Goal: Find specific page/section: Find specific page/section

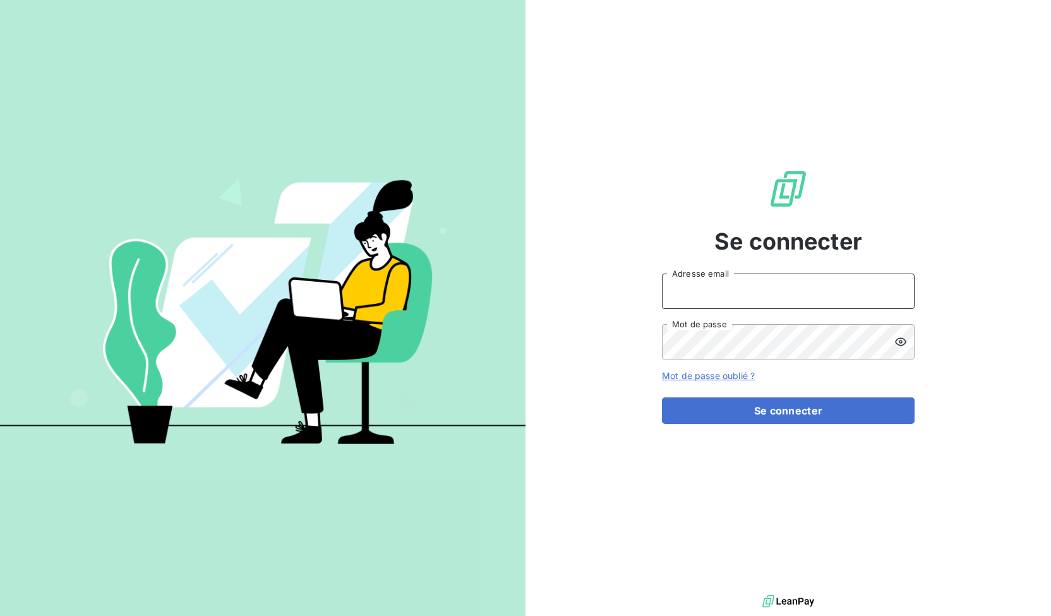
click at [726, 298] on input "Adresse email" at bounding box center [788, 290] width 253 height 35
type input "[PERSON_NAME][EMAIL_ADDRESS][DOMAIN_NAME]"
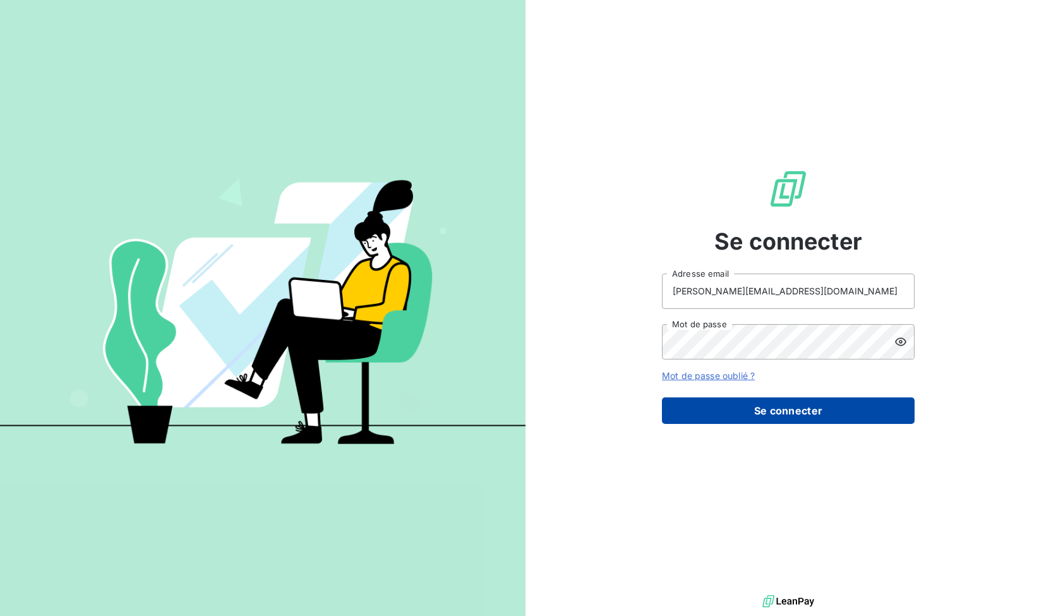
click at [786, 407] on button "Se connecter" at bounding box center [788, 410] width 253 height 27
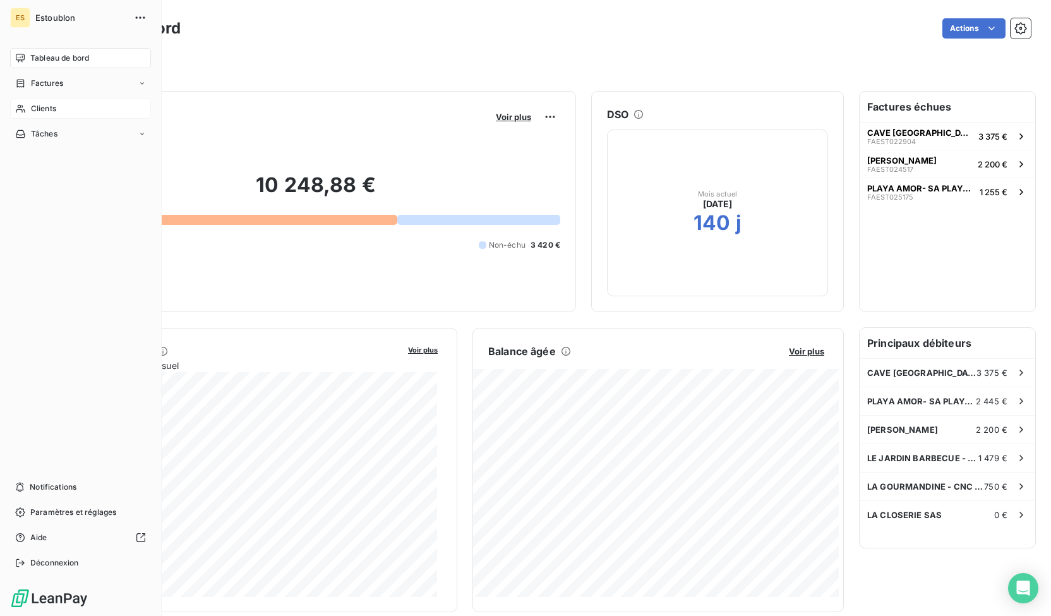
click at [35, 109] on span "Clients" at bounding box center [43, 108] width 25 height 11
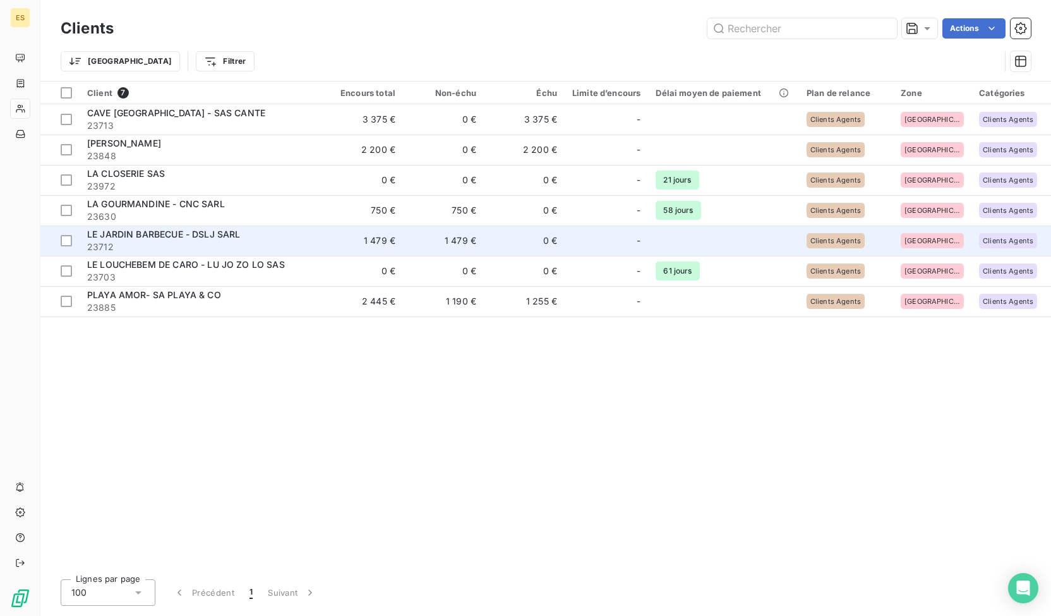
click at [212, 241] on span "23712" at bounding box center [200, 247] width 227 height 13
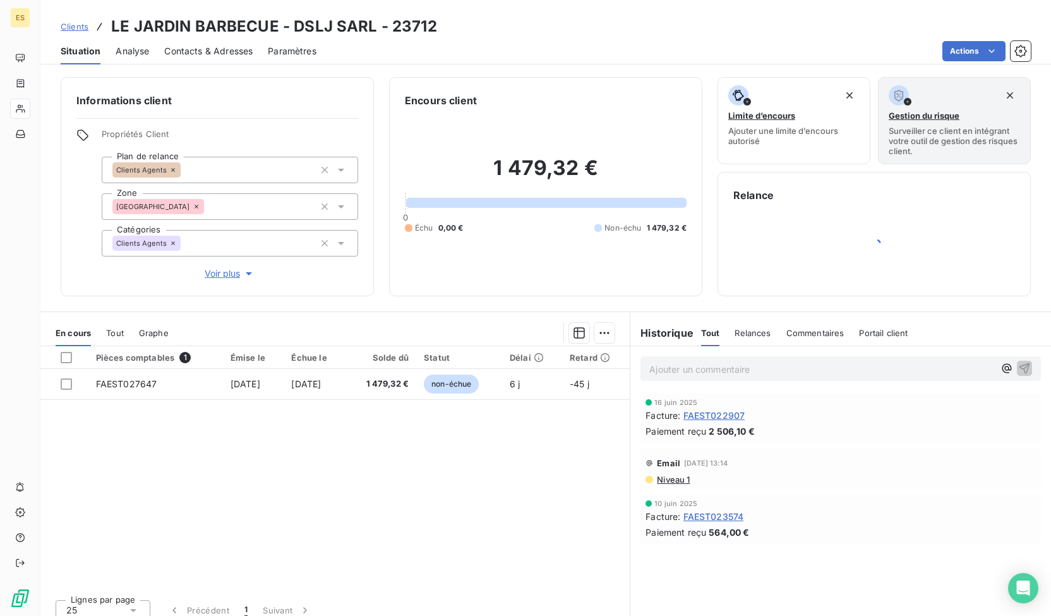
click at [707, 330] on span "Tout" at bounding box center [710, 333] width 19 height 10
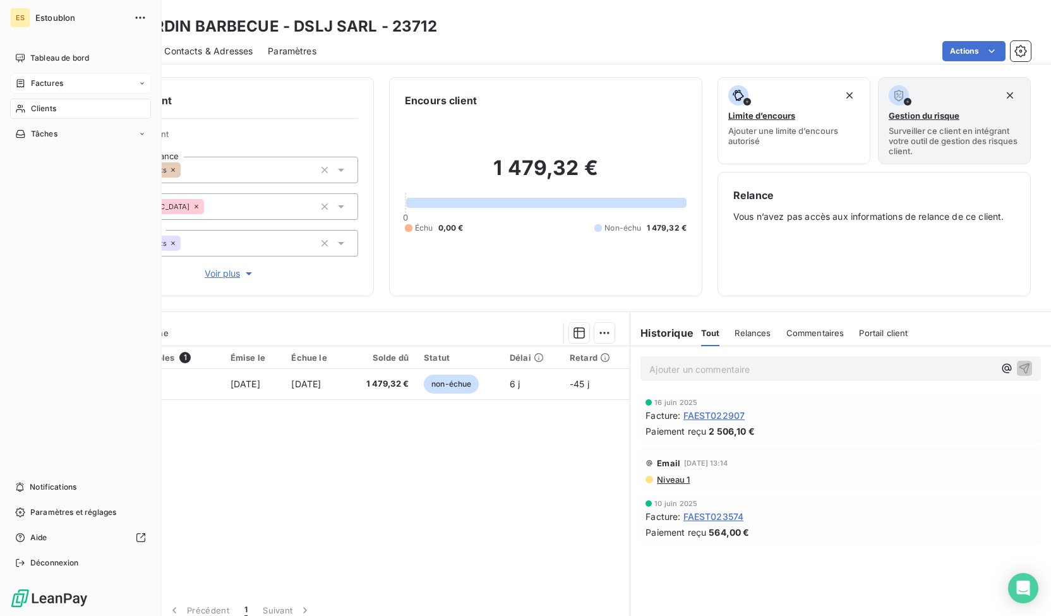
click at [40, 79] on span "Factures" at bounding box center [47, 83] width 32 height 11
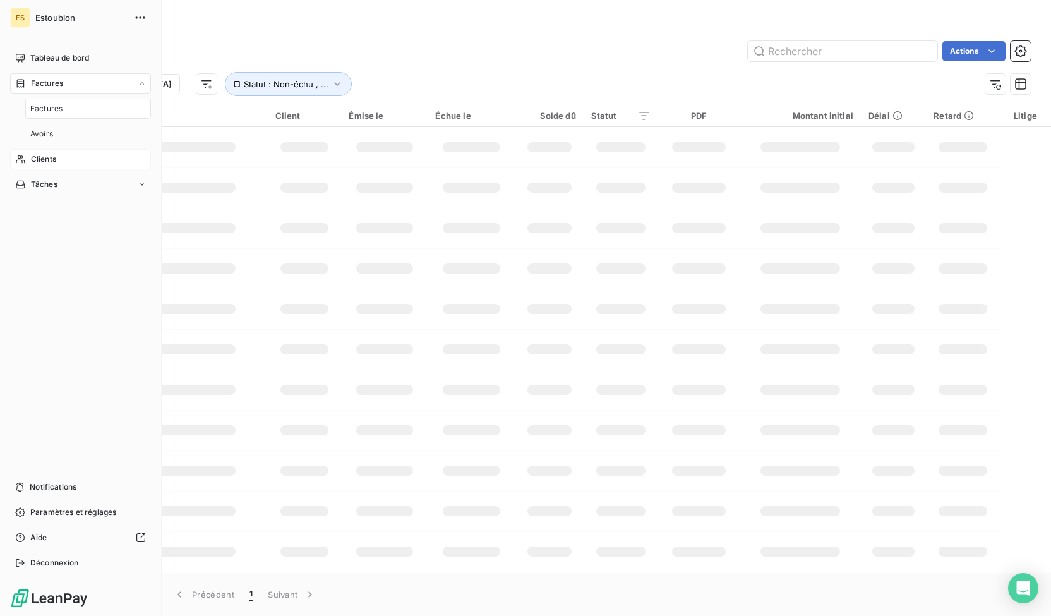
click at [44, 102] on div "Factures" at bounding box center [88, 109] width 126 height 20
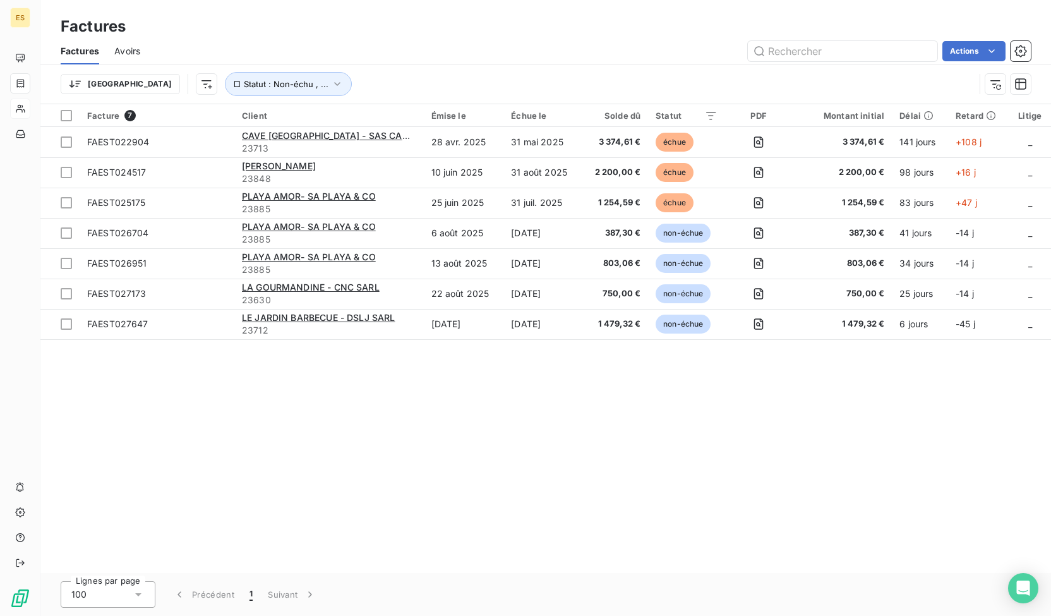
click at [446, 424] on div "Facture 7 Client Émise le Échue le Solde dû Statut PDF Montant initial Délai Re…" at bounding box center [545, 338] width 1011 height 469
